Goal: Navigation & Orientation: Locate item on page

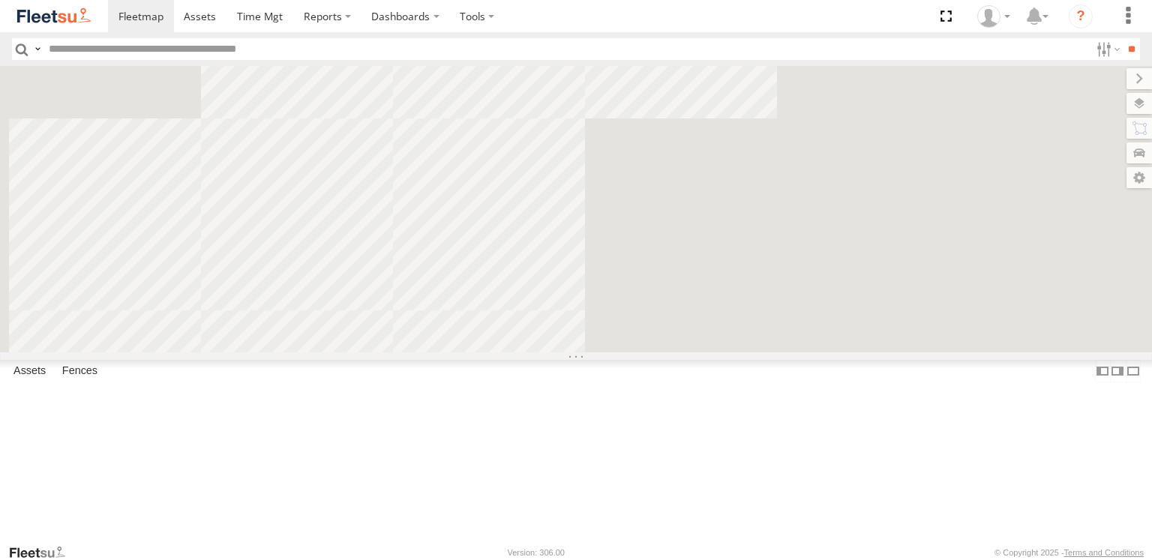
drag, startPoint x: 726, startPoint y: 225, endPoint x: 752, endPoint y: 311, distance: 89.5
click at [842, 353] on div "SB26LM - (3P HINO) R7 Dilpreet Singh Paras Joshi Tajvdiner singh Divanshu Munja…" at bounding box center [576, 209] width 1152 height 287
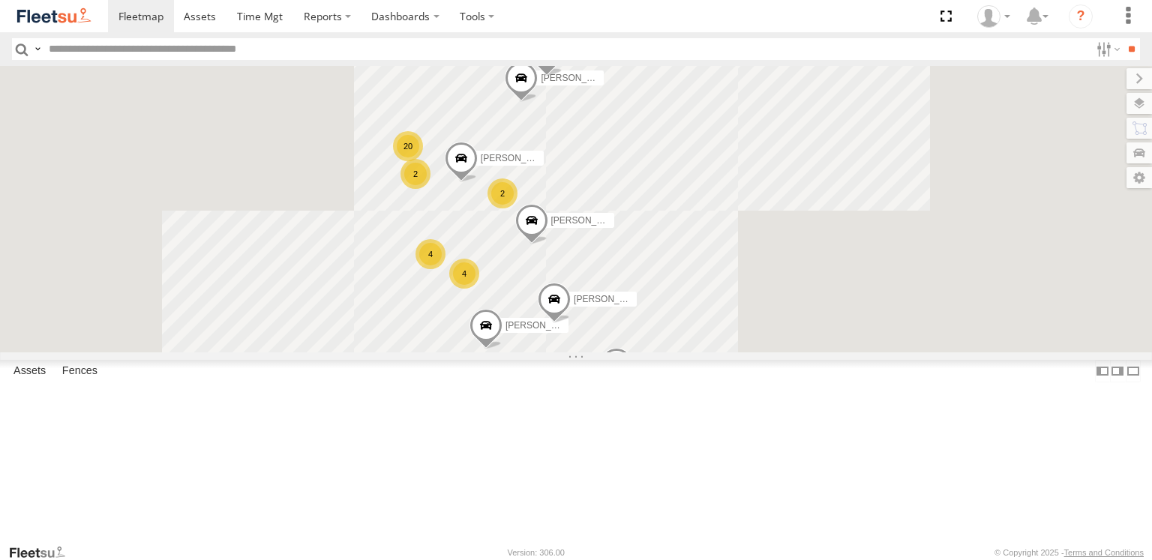
drag, startPoint x: 725, startPoint y: 283, endPoint x: 796, endPoint y: 345, distance: 94.1
click at [614, 228] on label "Dharambir Singh" at bounding box center [576, 220] width 75 height 15
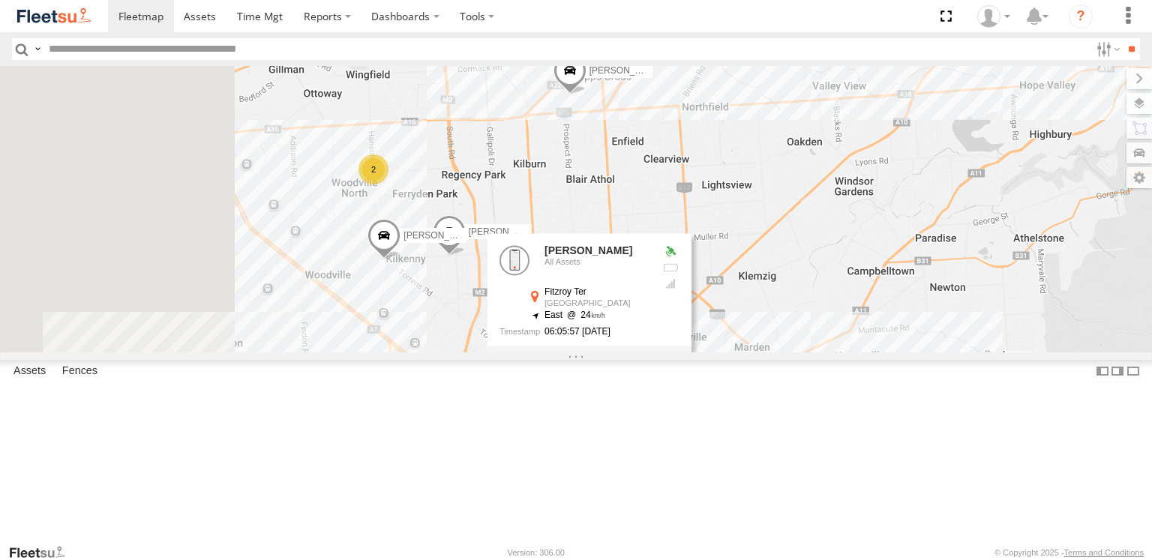
drag, startPoint x: 848, startPoint y: 305, endPoint x: 1047, endPoint y: 251, distance: 206.0
click at [1047, 254] on div "SB26LM - (3P HINO) R7 Dilpreet Singh Paras Joshi Tajvdiner singh Divanshu Munja…" at bounding box center [576, 209] width 1152 height 287
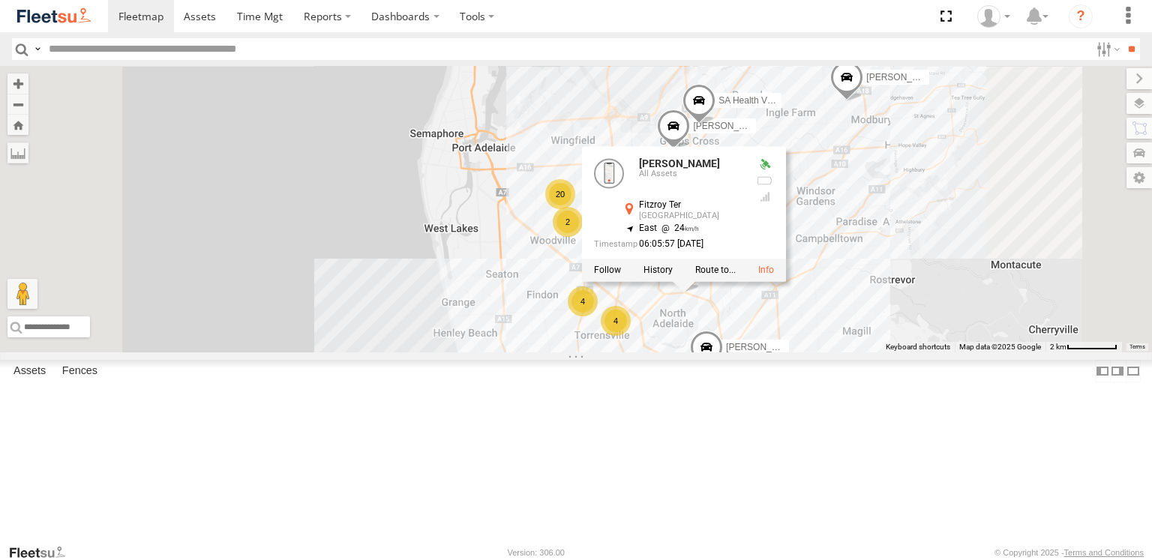
click at [800, 353] on span "MILAN PATEL" at bounding box center [763, 347] width 74 height 11
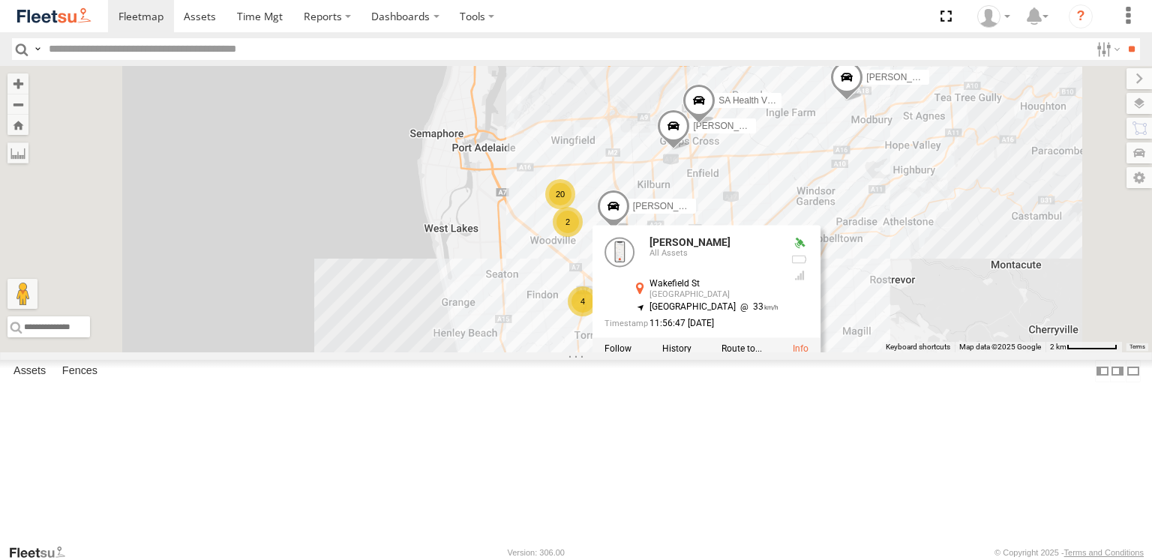
click at [0, 0] on div "S254CLT - Brian Corkhill" at bounding box center [0, 0] width 0 height 0
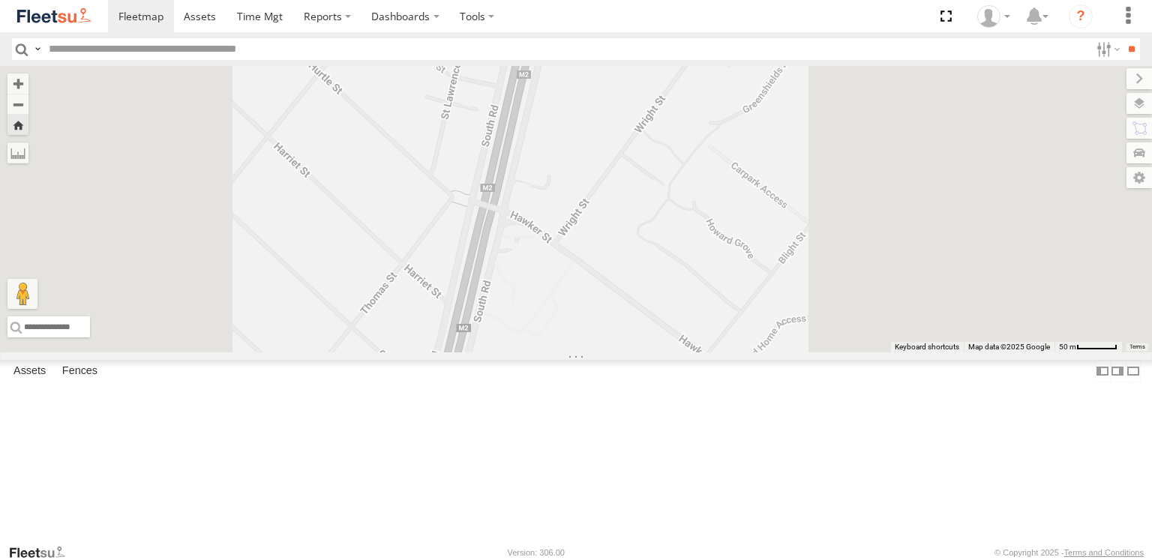
drag, startPoint x: 629, startPoint y: 214, endPoint x: 544, endPoint y: 429, distance: 231.4
click at [544, 353] on div "S254CLT - Brian Corkhill" at bounding box center [576, 209] width 1152 height 287
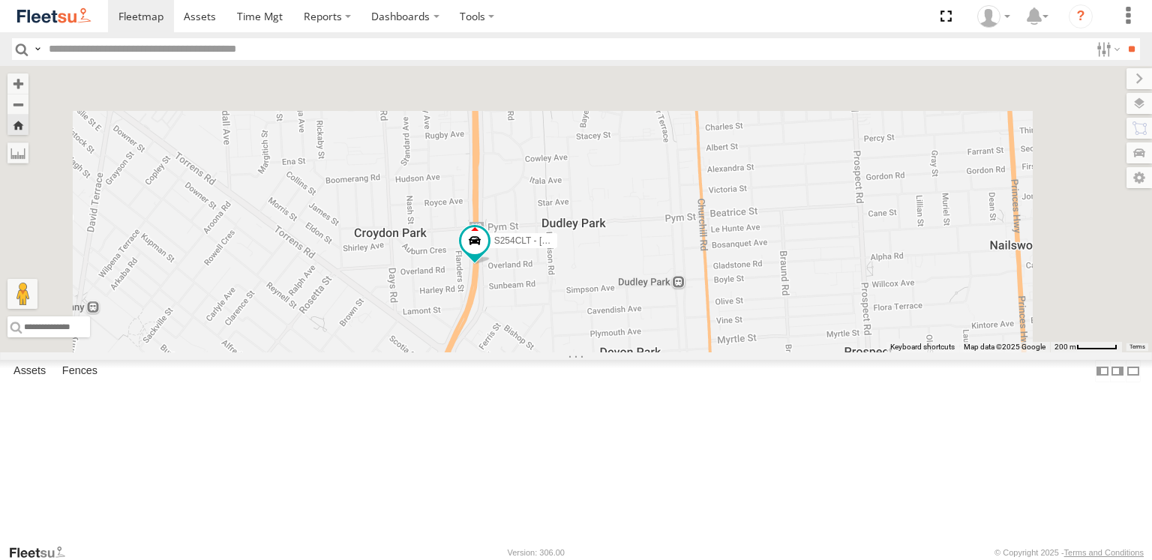
drag, startPoint x: 629, startPoint y: 376, endPoint x: 623, endPoint y: 423, distance: 47.6
click at [623, 353] on div "S254CLT - Brian Corkhill" at bounding box center [576, 209] width 1152 height 287
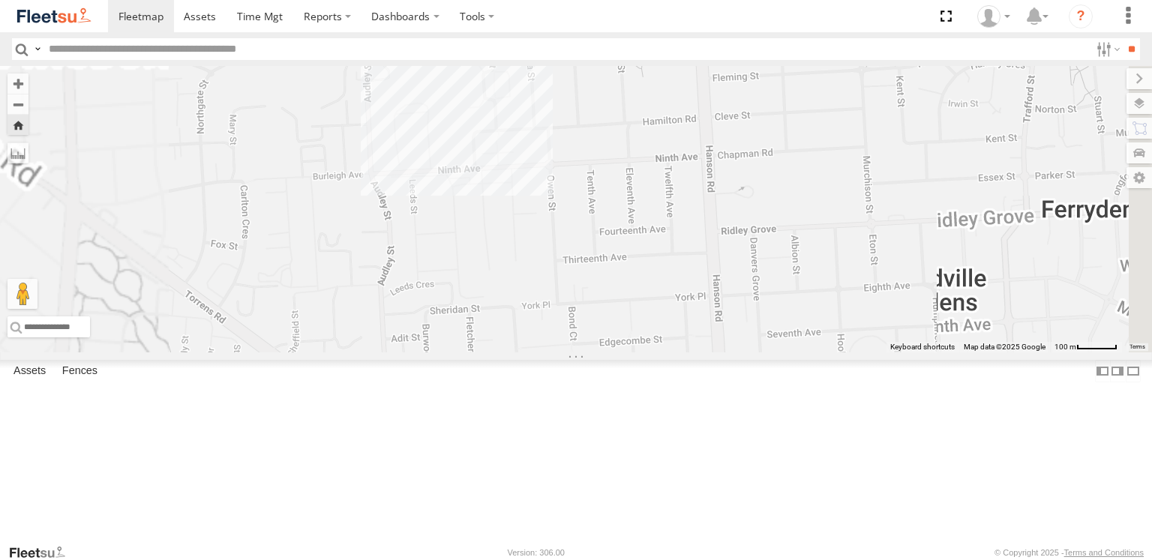
drag, startPoint x: 621, startPoint y: 287, endPoint x: 608, endPoint y: 385, distance: 98.3
click at [608, 353] on div "S254CLT - Brian Corkhill" at bounding box center [576, 209] width 1152 height 287
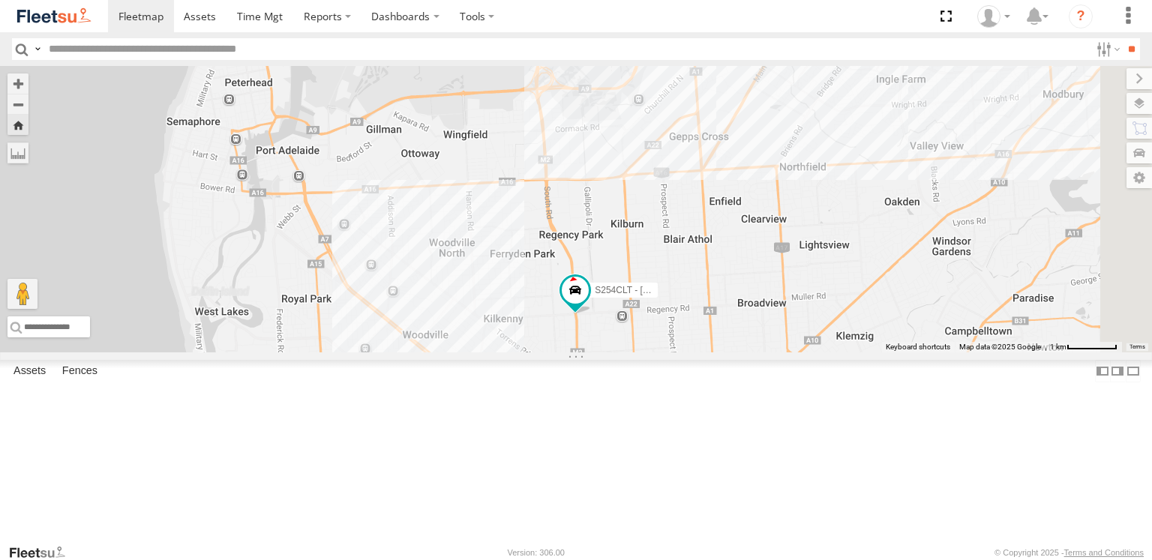
drag, startPoint x: 932, startPoint y: 266, endPoint x: 778, endPoint y: 332, distance: 167.7
click at [773, 335] on div "S254CLT - Brian Corkhill" at bounding box center [576, 209] width 1152 height 287
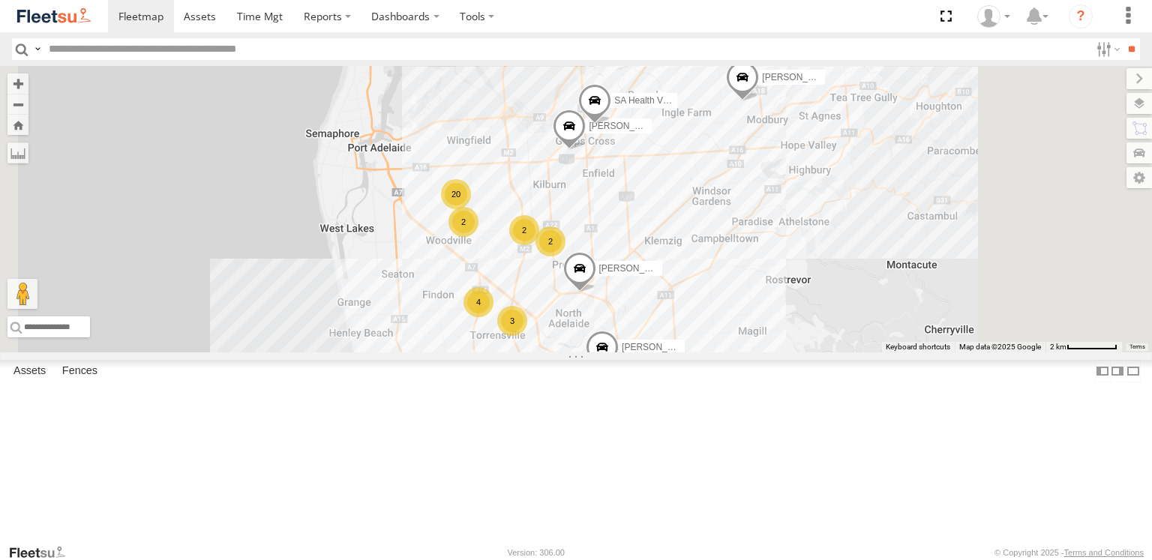
drag, startPoint x: 705, startPoint y: 191, endPoint x: 705, endPoint y: 287, distance: 96.8
click at [705, 287] on div "SB26LM - (3P HINO) R7 Dilpreet Singh Paras Joshi Tajvdiner singh Divanshu Munja…" at bounding box center [576, 209] width 1152 height 287
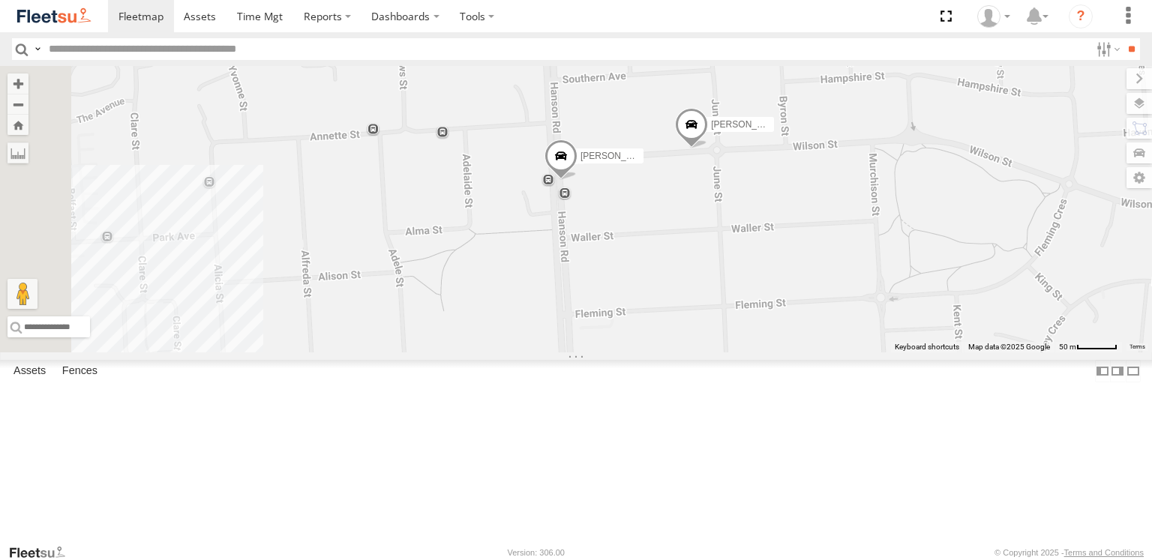
drag, startPoint x: 579, startPoint y: 284, endPoint x: 903, endPoint y: 263, distance: 324.8
click at [901, 265] on div "SB26LM - (3P HINO) R7 Dilpreet Singh Paras Joshi Tajvdiner singh Divanshu Munja…" at bounding box center [576, 209] width 1152 height 287
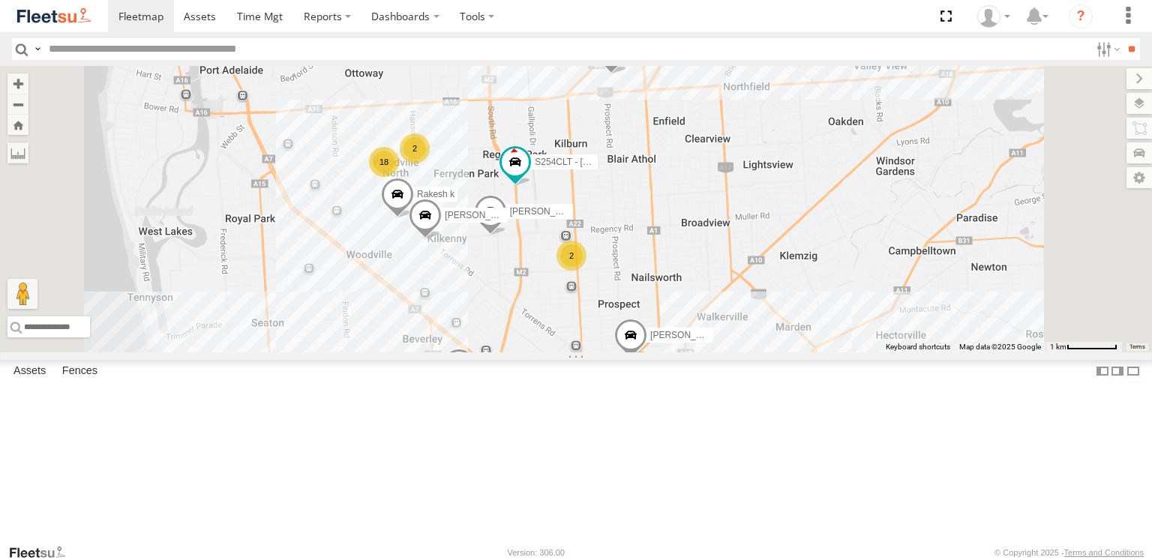
drag, startPoint x: 755, startPoint y: 362, endPoint x: 715, endPoint y: 286, distance: 85.9
click at [715, 286] on div "SB26LM - (3P HINO) R7 Dilpreet Singh Paras Joshi Tajvdiner singh Divanshu Munja…" at bounding box center [576, 209] width 1152 height 287
